Goal: Task Accomplishment & Management: Manage account settings

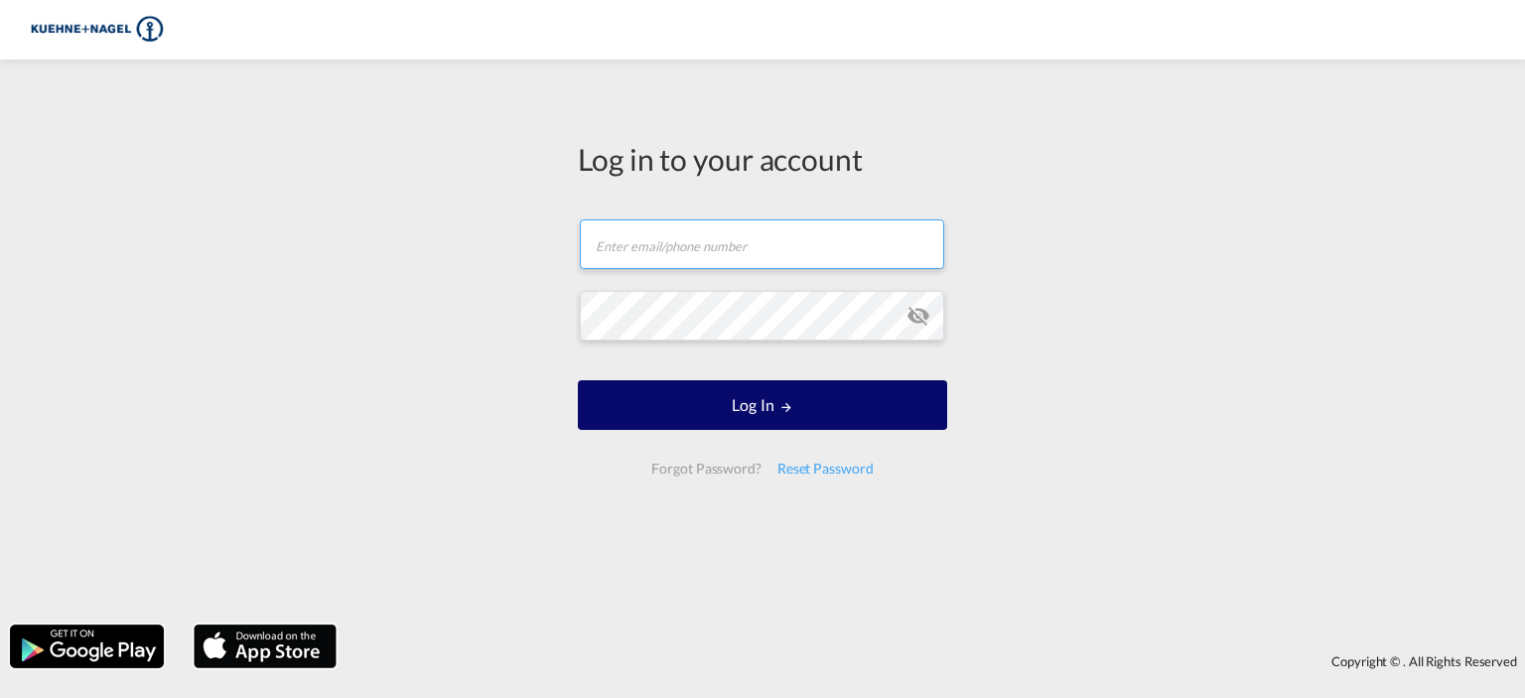
type input "[EMAIL_ADDRESS][PERSON_NAME][PERSON_NAME][DOMAIN_NAME]"
click at [771, 413] on button "Log In" at bounding box center [762, 405] width 369 height 50
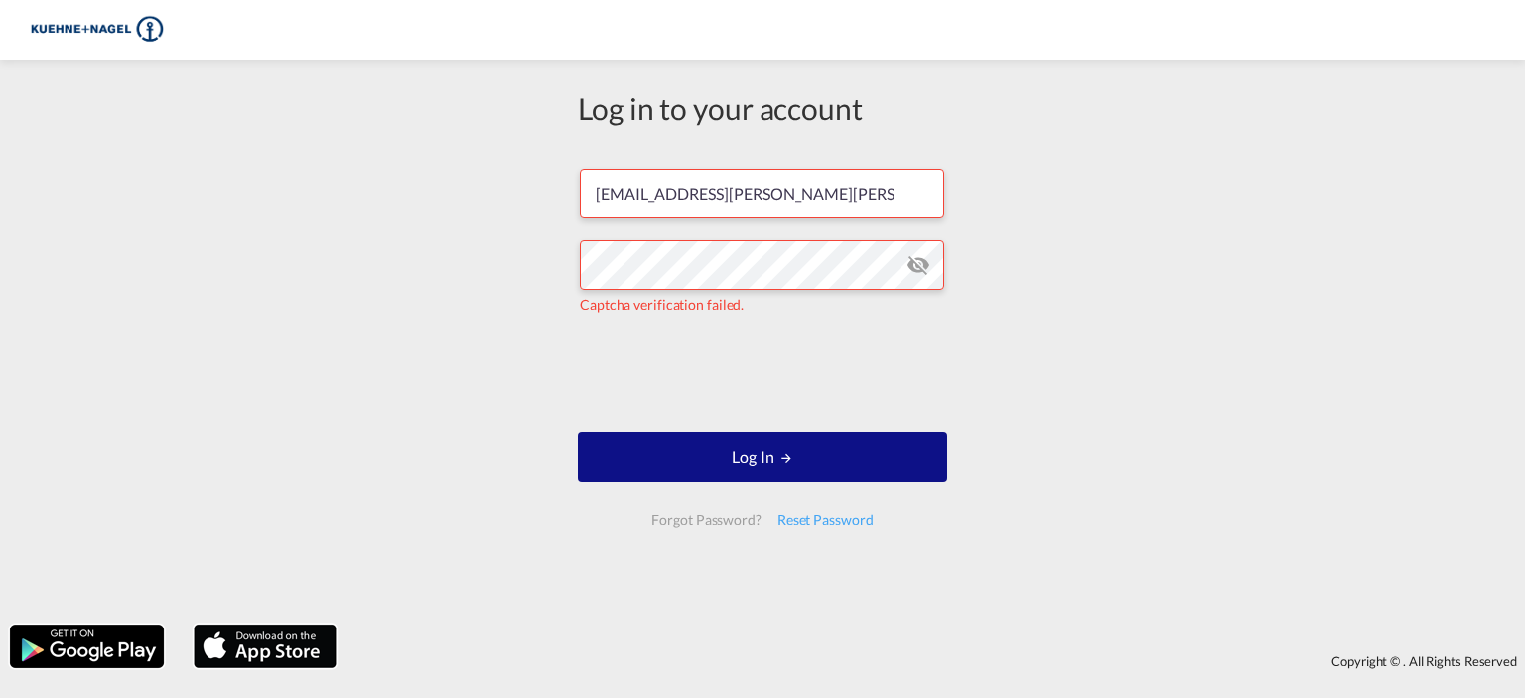
click at [906, 257] on md-icon "icon-eye-off" at bounding box center [918, 265] width 24 height 24
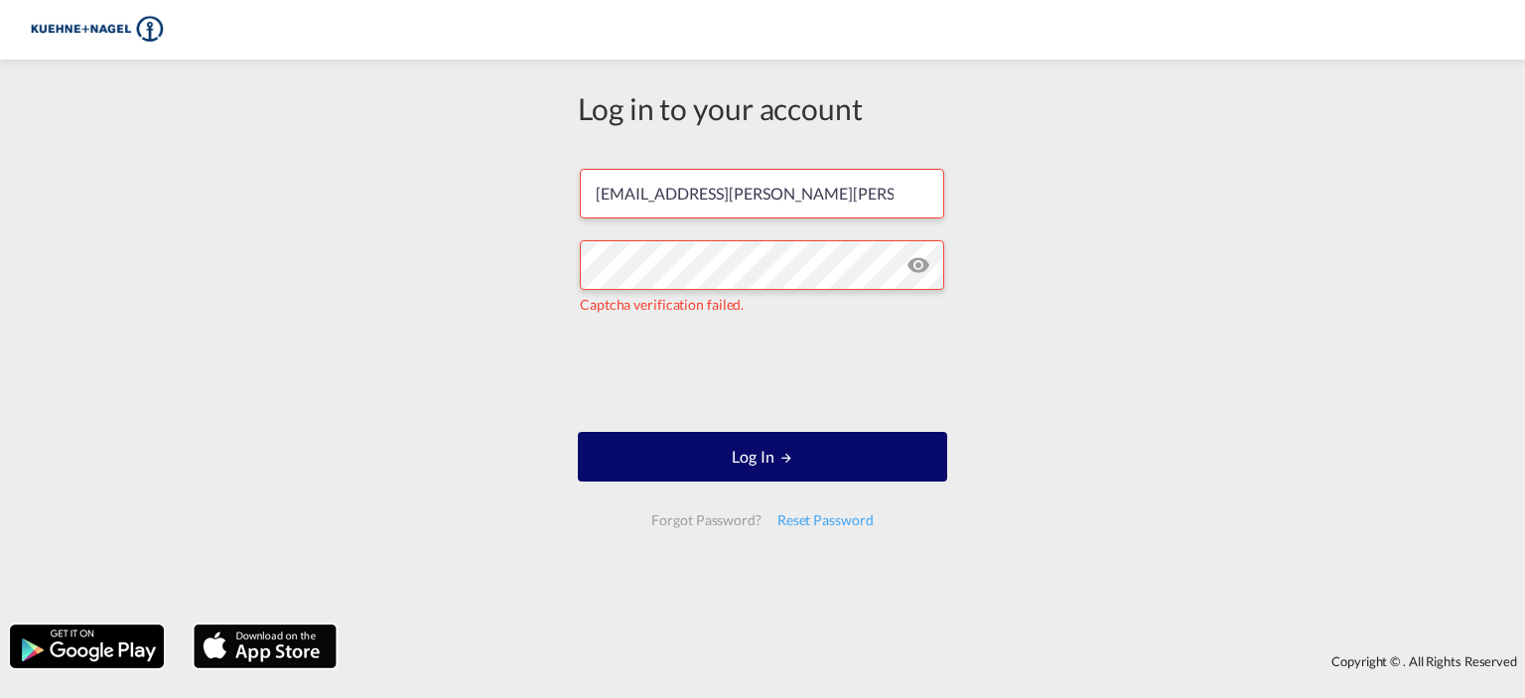
click at [831, 466] on button "Log In" at bounding box center [762, 457] width 369 height 50
